Goal: Obtain resource: Obtain resource

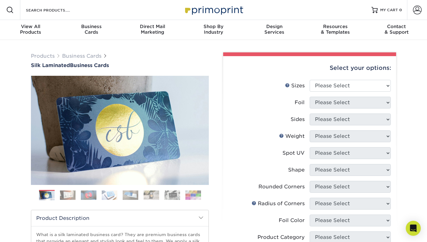
scroll to position [1, 0]
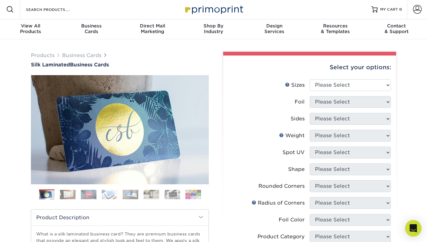
click at [410, 229] on icon "Open Intercom Messenger" at bounding box center [412, 228] width 7 height 8
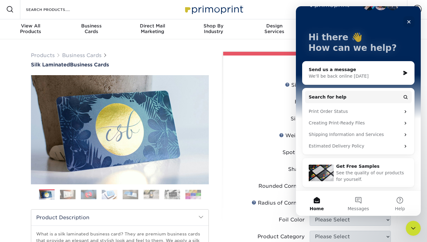
scroll to position [18, 0]
click at [360, 174] on span "See the quality of our products for yourself." at bounding box center [370, 176] width 68 height 12
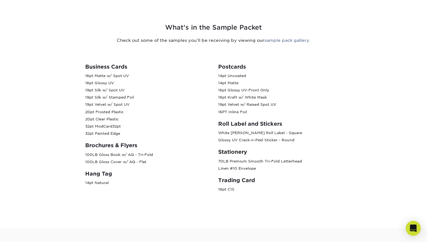
scroll to position [236, 0]
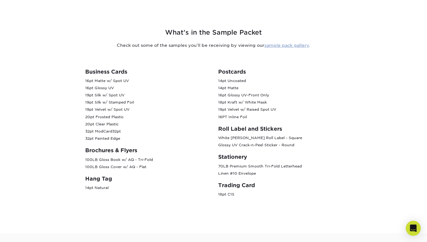
click at [293, 46] on link "sample pack gallery" at bounding box center [286, 45] width 45 height 5
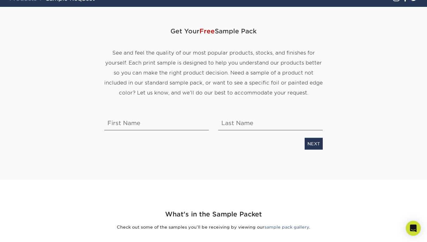
scroll to position [55, 0]
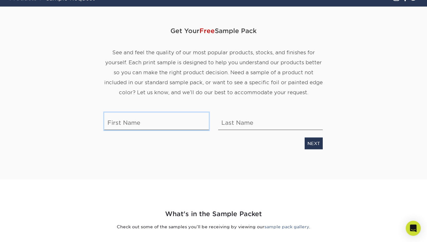
click at [154, 125] on input "text" at bounding box center [156, 120] width 104 height 17
type input "Kathleen"
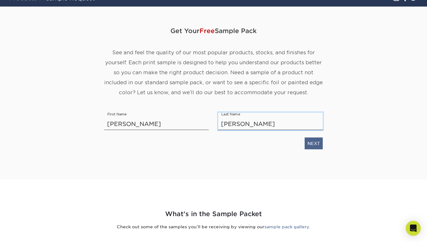
type input "Chen"
click at [312, 144] on link "NEXT" at bounding box center [313, 143] width 18 height 12
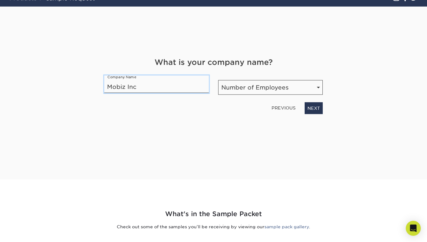
type input "Mobiz Inc"
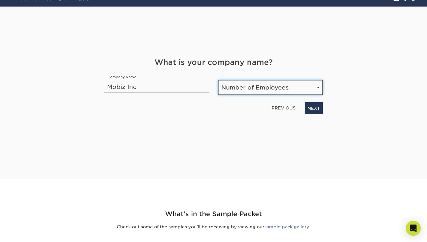
select select "1-10"
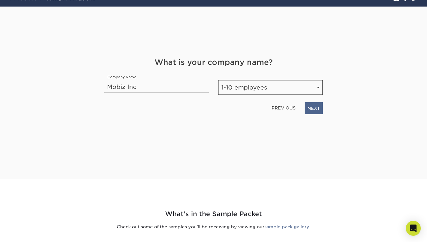
click at [315, 109] on link "NEXT" at bounding box center [313, 108] width 18 height 12
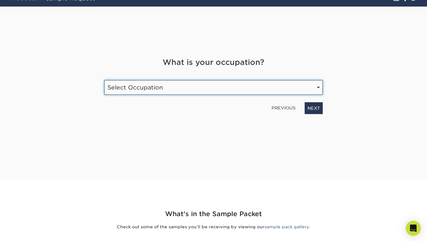
select select "Technology"
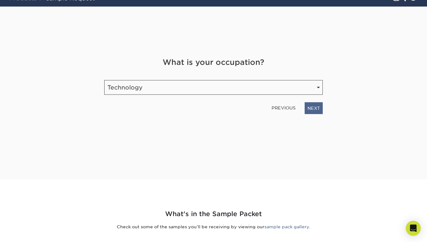
click at [310, 109] on link "NEXT" at bounding box center [313, 108] width 18 height 12
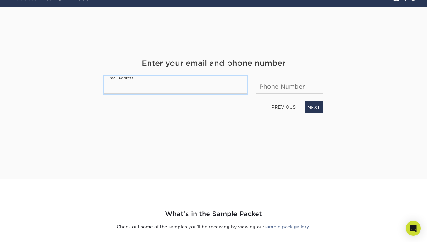
type input "a"
type input "kathleen@getmobiz.com"
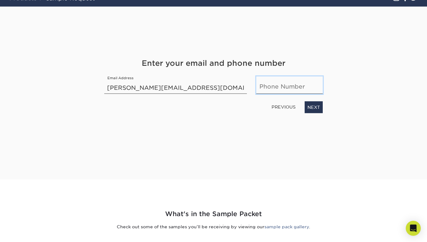
click at [277, 87] on input "text" at bounding box center [289, 84] width 66 height 17
type input "4706284384"
click at [314, 106] on link "NEXT" at bounding box center [313, 107] width 18 height 12
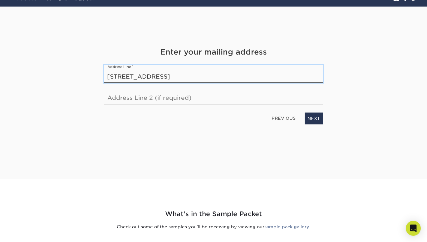
type input "3060 Poppy Ln"
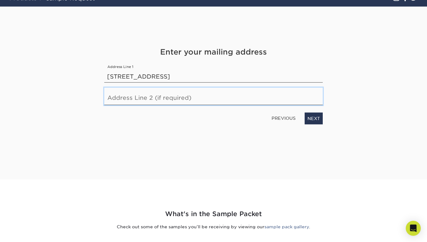
click at [229, 103] on input "text" at bounding box center [213, 95] width 218 height 17
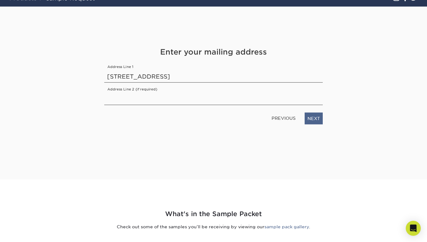
click at [316, 120] on link "NEXT" at bounding box center [313, 118] width 18 height 12
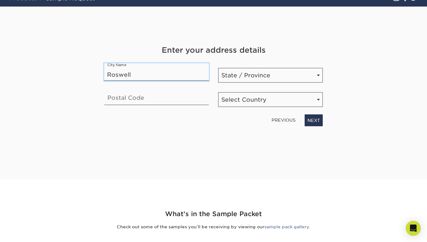
type input "Roswell"
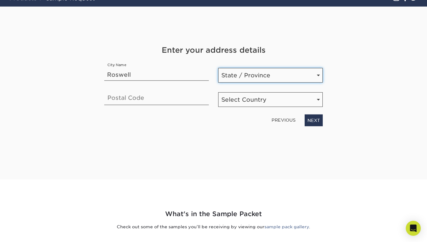
select select "GA"
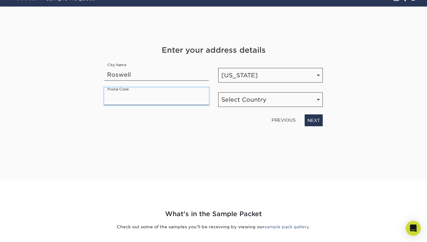
click at [168, 101] on input "text" at bounding box center [156, 95] width 104 height 17
type input "30076"
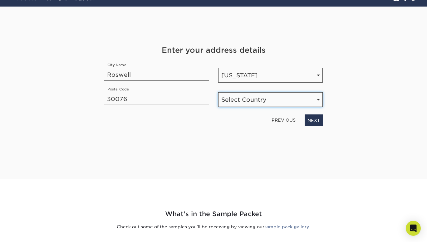
select select "US"
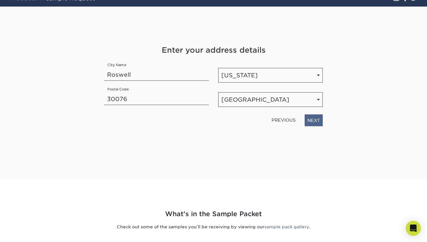
click at [315, 119] on link "NEXT" at bounding box center [313, 120] width 18 height 12
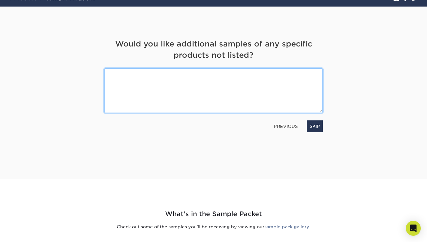
click at [230, 80] on textarea at bounding box center [213, 90] width 218 height 45
type textarea "I'd like to see laminated business cards with die cut and spot UV. Thanks"
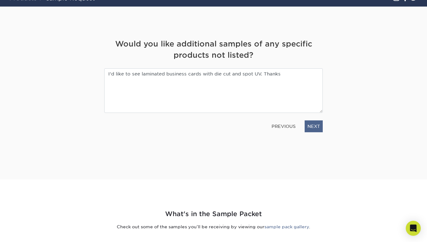
click at [316, 128] on link "NEXT" at bounding box center [313, 126] width 18 height 12
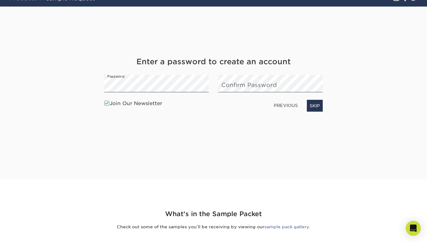
click at [242, 168] on div "Get Your Free Sample Pack See and feel the quality of our most popular products…" at bounding box center [213, 93] width 365 height 173
click at [106, 102] on span at bounding box center [106, 103] width 5 height 6
click at [0, 0] on input "Join Our Newsletter" at bounding box center [0, 0] width 0 height 0
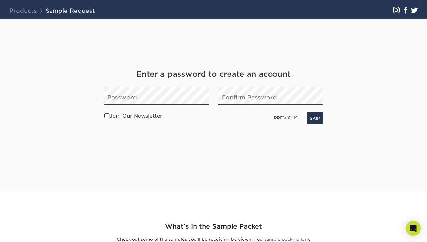
scroll to position [42, 0]
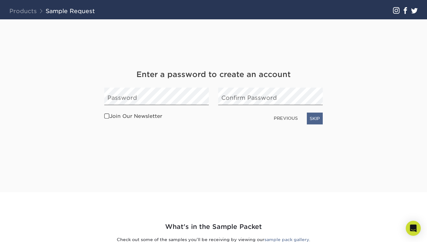
click at [318, 117] on link "SKIP" at bounding box center [315, 119] width 16 height 12
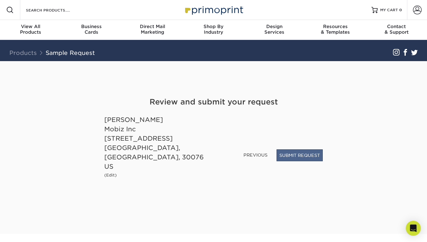
scroll to position [0, 0]
click at [312, 161] on button "SUBMIT REQUEST" at bounding box center [299, 155] width 46 height 12
